Goal: Task Accomplishment & Management: Manage account settings

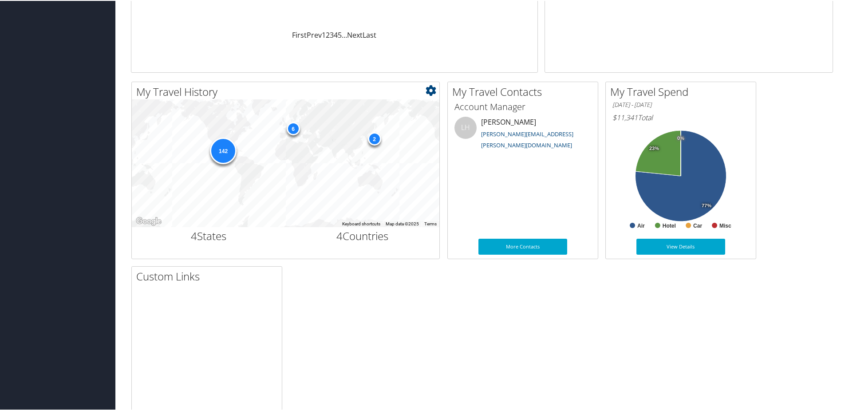
scroll to position [222, 0]
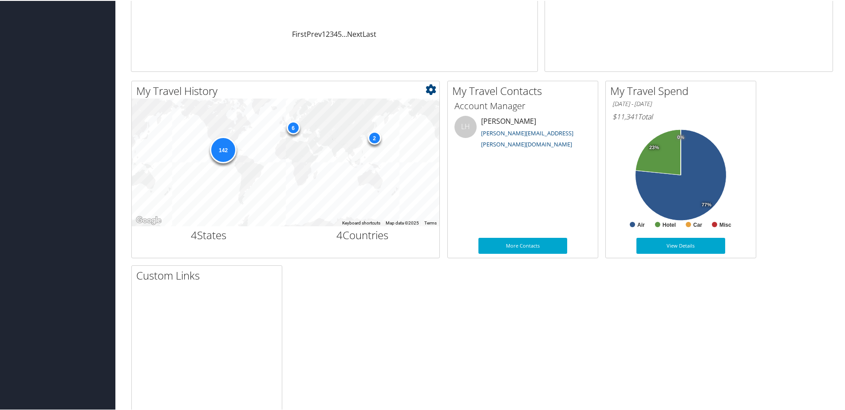
click at [293, 128] on div "6" at bounding box center [292, 126] width 13 height 13
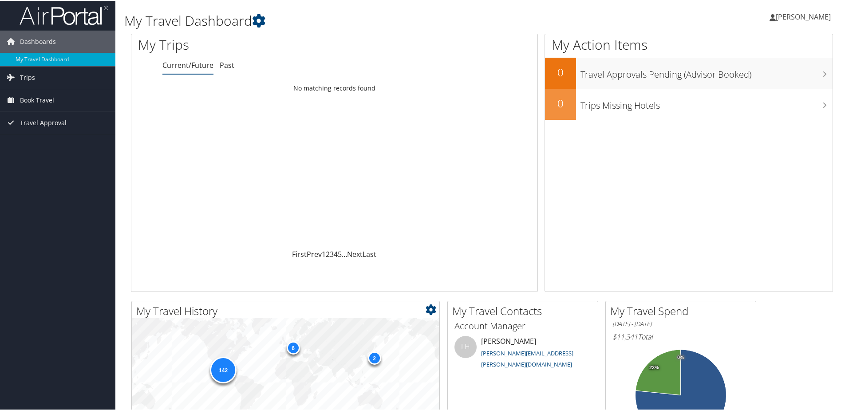
scroll to position [0, 0]
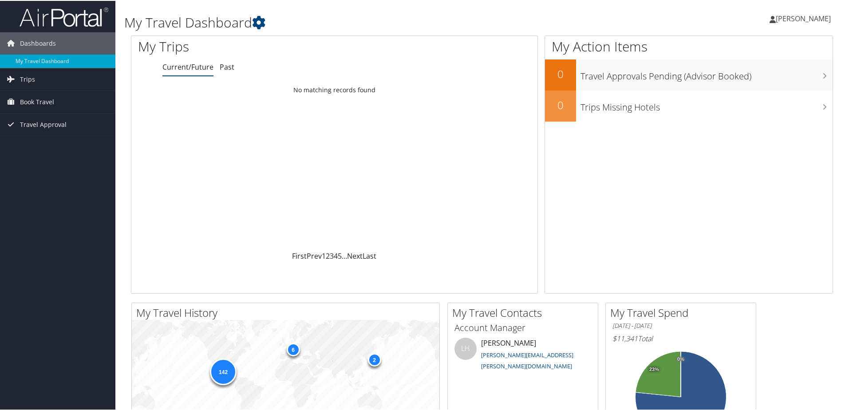
click at [776, 18] on span "Yahirt Perez Gonzalez" at bounding box center [803, 18] width 55 height 10
click at [770, 77] on link "View Travel Profile" at bounding box center [779, 78] width 99 height 15
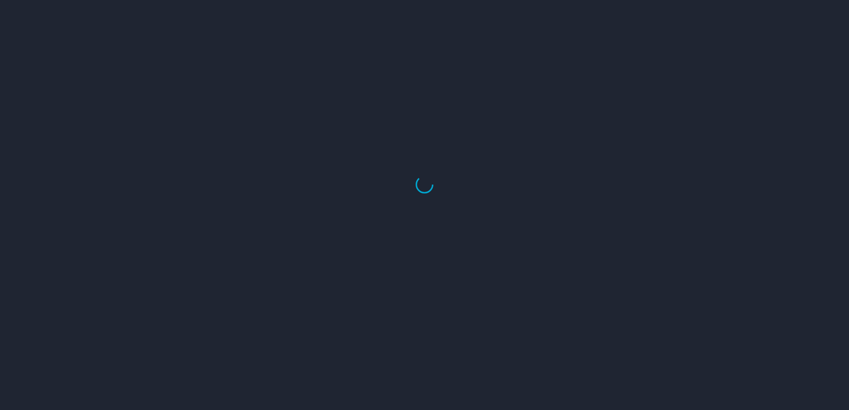
select select "US"
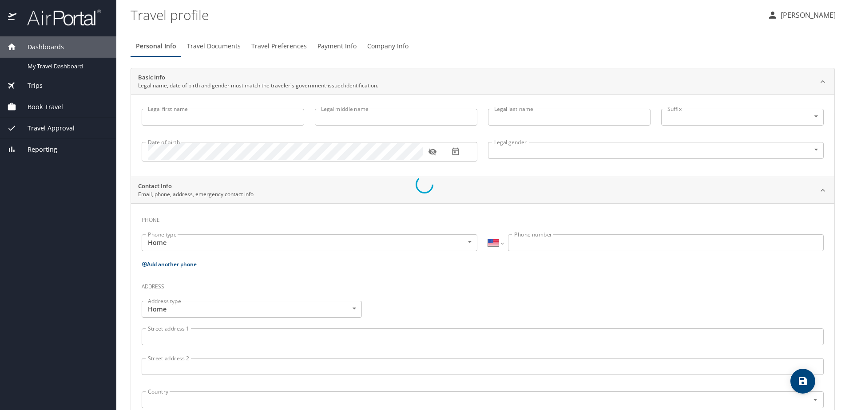
type input "Yahirt"
type input "[PERSON_NAME]"
type input "[DEMOGRAPHIC_DATA]"
type input "Minerva"
type input "Gonzalez"
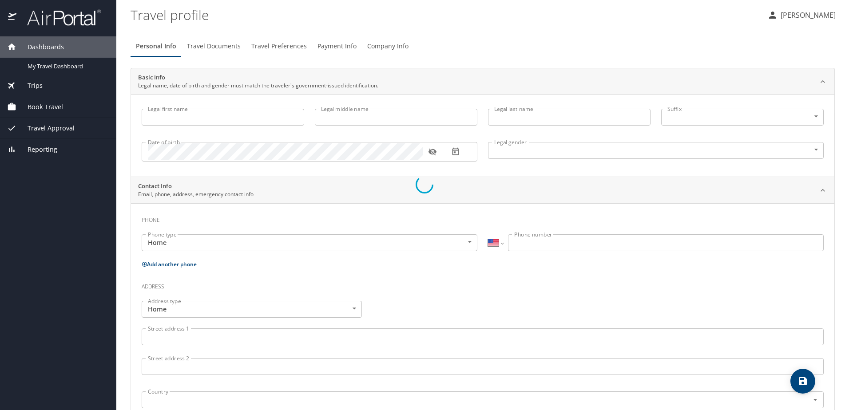
select select "MX"
type input "55 5876 3383"
select select "MX"
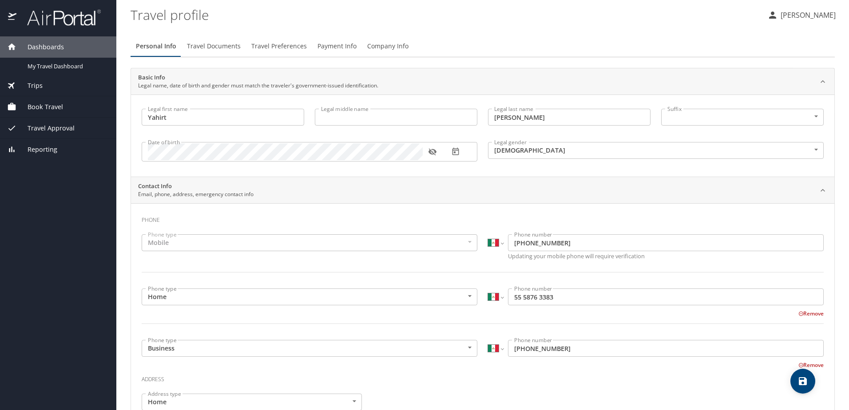
click at [226, 41] on span "Travel Documents" at bounding box center [214, 46] width 54 height 11
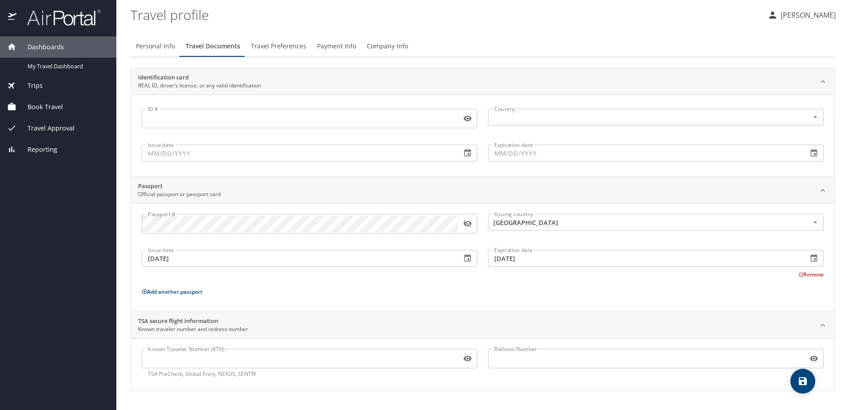
click at [288, 47] on span "Travel Preferences" at bounding box center [278, 46] width 55 height 11
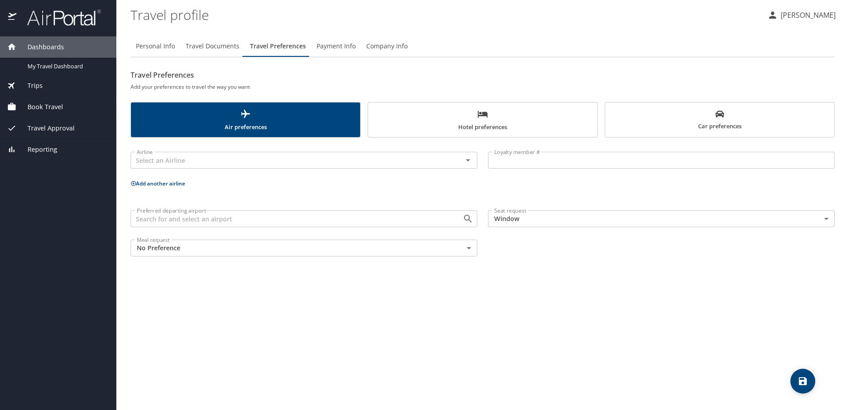
click at [328, 44] on span "Payment Info" at bounding box center [335, 46] width 39 height 11
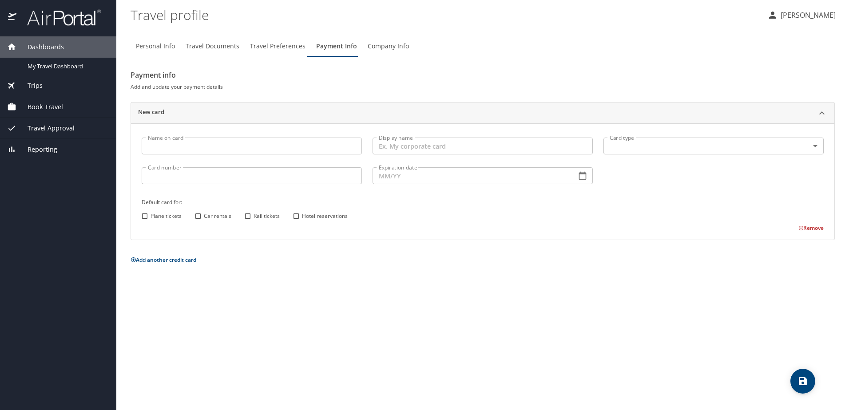
click at [632, 147] on body "Dashboards My Travel Dashboard Trips Current / Future Trips Past Trips Trips Mi…" at bounding box center [424, 205] width 849 height 410
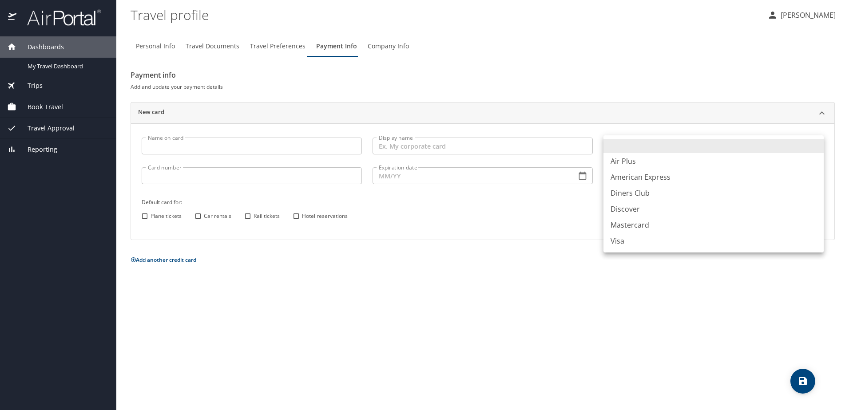
click at [260, 142] on div at bounding box center [424, 205] width 849 height 410
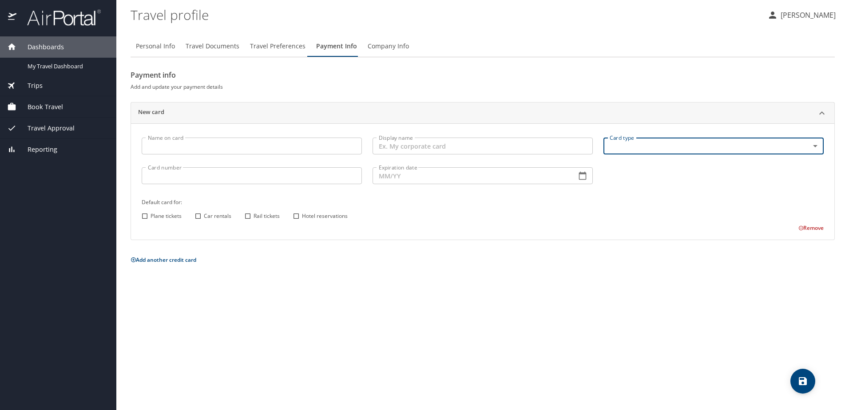
click at [259, 148] on input "Name on card" at bounding box center [252, 146] width 220 height 17
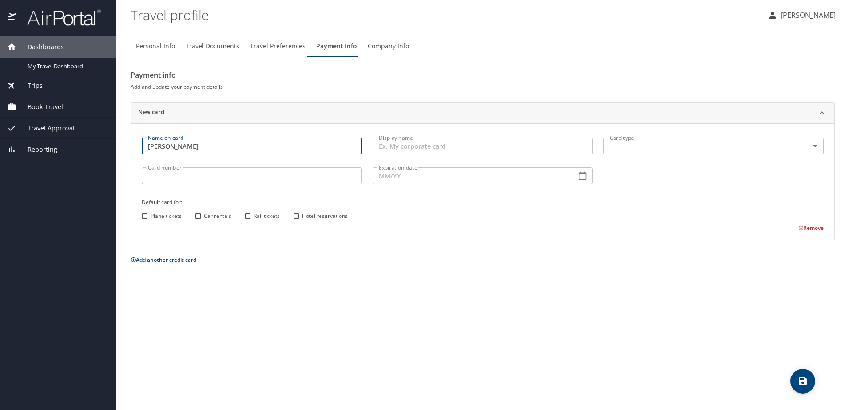
type input "Yahirt Perez Gonzalex"
click at [395, 150] on input "Display name" at bounding box center [482, 146] width 220 height 17
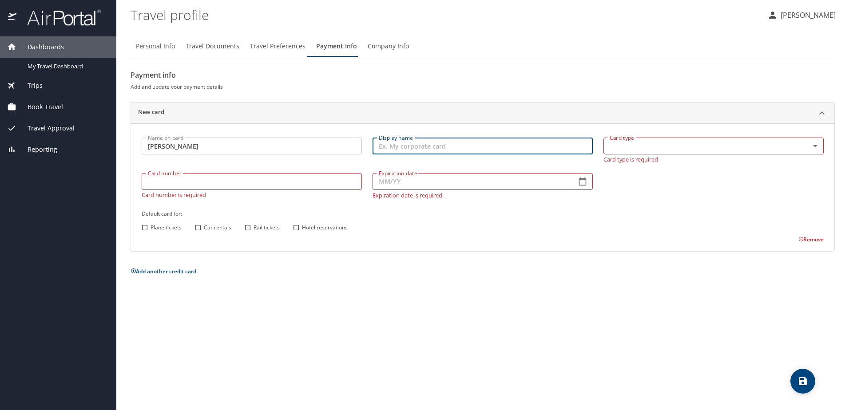
click at [435, 149] on input "Display name" at bounding box center [482, 146] width 220 height 17
type input "My corporate card"
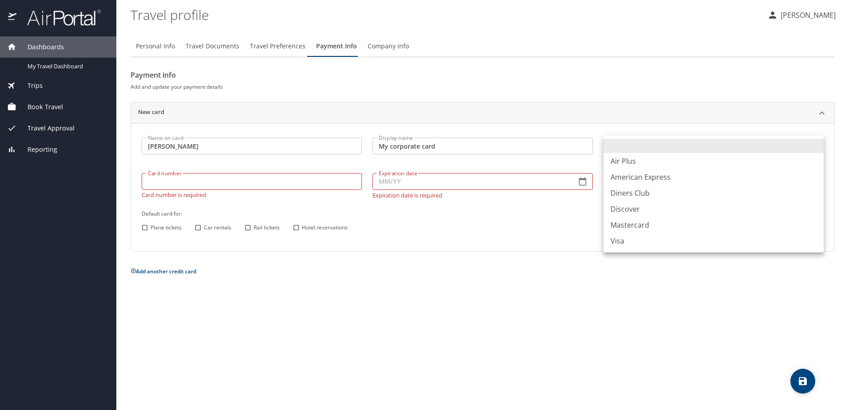
click at [611, 140] on body "Dashboards My Travel Dashboard Trips Current / Future Trips Past Trips Trips Mi…" at bounding box center [424, 205] width 849 height 410
click at [620, 242] on li "Visa" at bounding box center [713, 241] width 220 height 16
type input "VI"
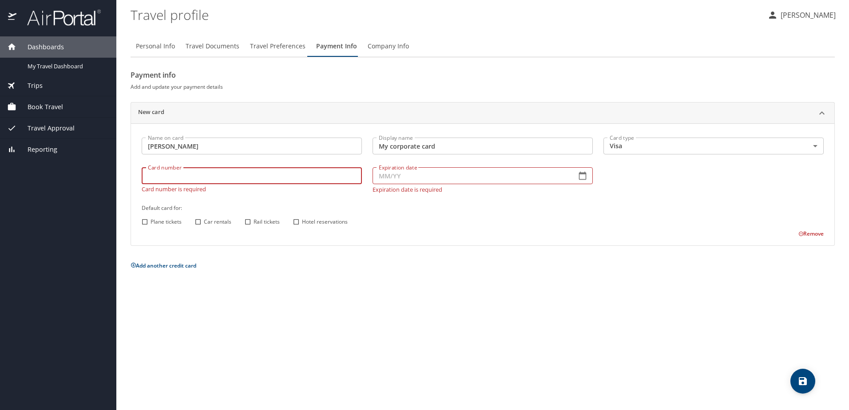
click at [315, 184] on input "Card number" at bounding box center [252, 175] width 220 height 17
type input "4808017023049729"
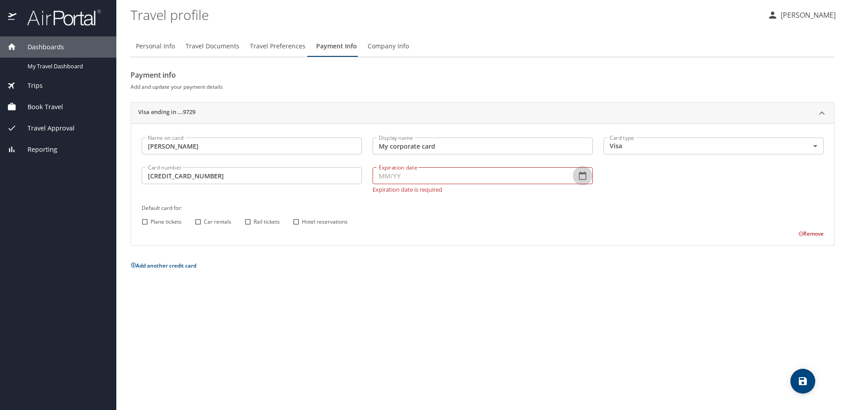
click at [582, 175] on icon "button" at bounding box center [582, 175] width 9 height 9
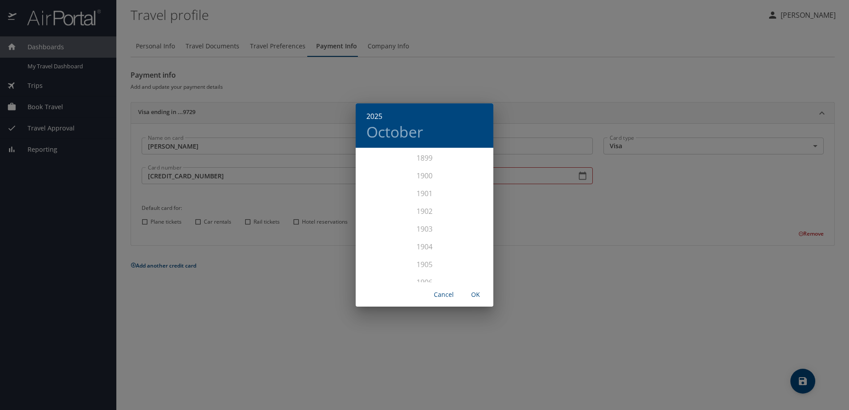
scroll to position [2184, 0]
click at [423, 251] on div "2027" at bounding box center [424, 256] width 138 height 18
click at [378, 233] on div "Jul" at bounding box center [378, 232] width 46 height 33
click at [477, 297] on span "OK" at bounding box center [475, 294] width 21 height 11
type input "07/27"
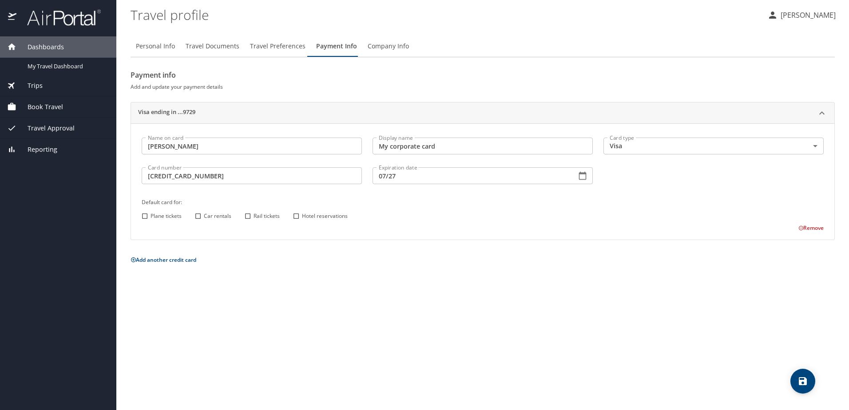
click at [144, 217] on input "Plane tickets" at bounding box center [145, 216] width 12 height 12
checkbox input "true"
click at [198, 213] on input "Car rentals" at bounding box center [198, 216] width 12 height 12
checkbox input "true"
click at [251, 218] on input "Rail tickets" at bounding box center [248, 216] width 12 height 12
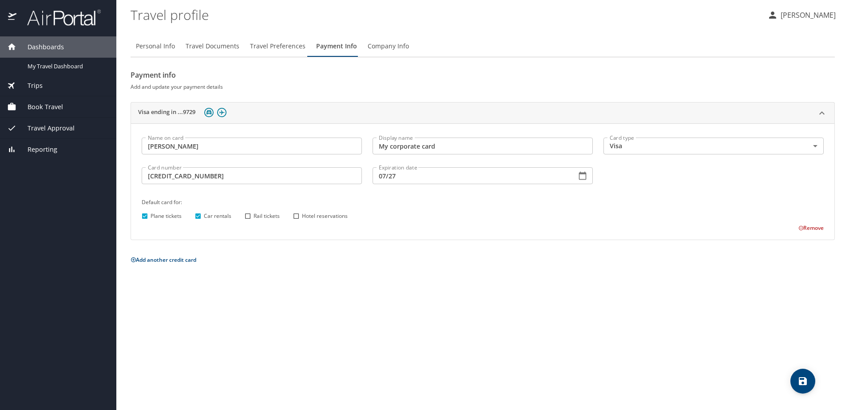
checkbox input "true"
click at [301, 215] on input "Hotel reservations" at bounding box center [296, 216] width 12 height 12
checkbox input "true"
click at [799, 385] on icon "save" at bounding box center [802, 381] width 11 height 11
